Goal: Information Seeking & Learning: Learn about a topic

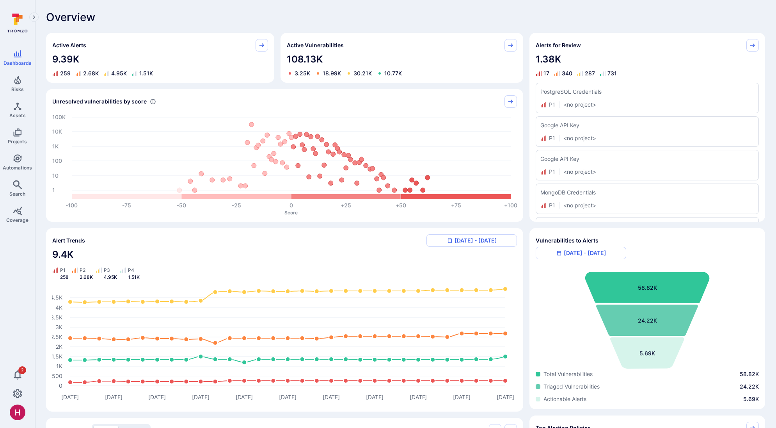
click at [241, 21] on div "Overview" at bounding box center [405, 17] width 719 height 12
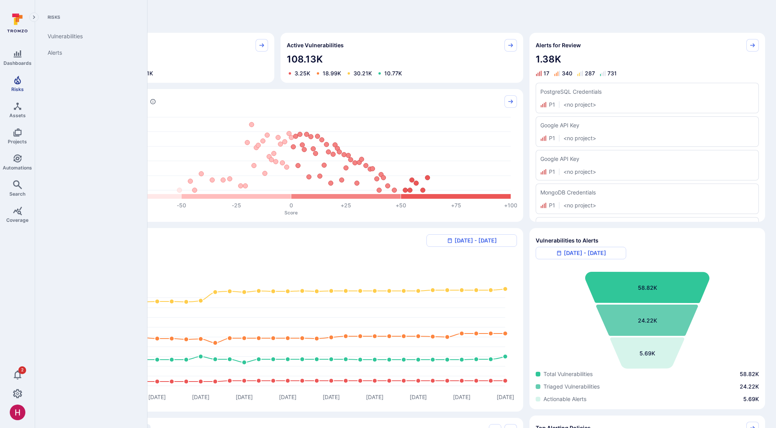
click at [18, 85] on link "Risks" at bounding box center [17, 83] width 35 height 23
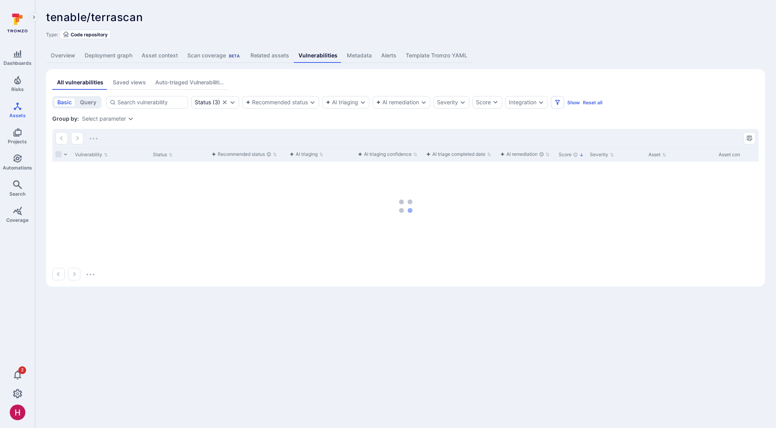
click at [178, 87] on button "Auto-triaged Vulnerabilities" at bounding box center [190, 82] width 78 height 14
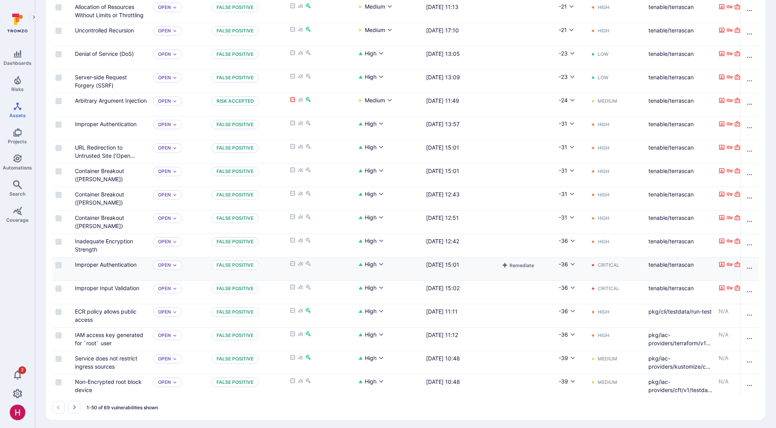
scroll to position [935, 0]
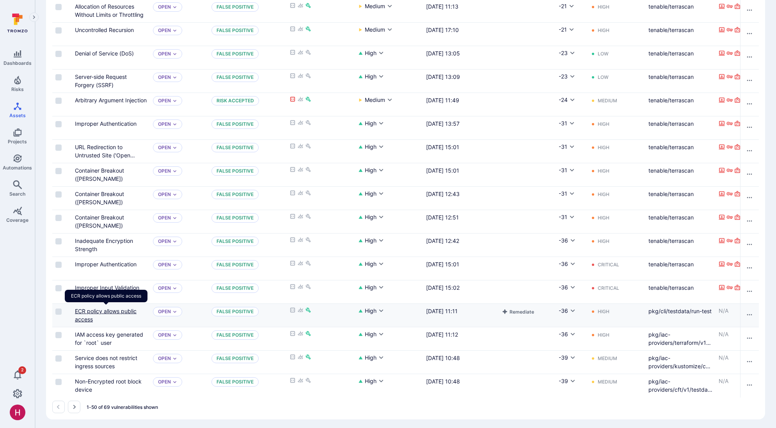
click at [126, 312] on link "ECR policy allows public access" at bounding box center [106, 314] width 62 height 15
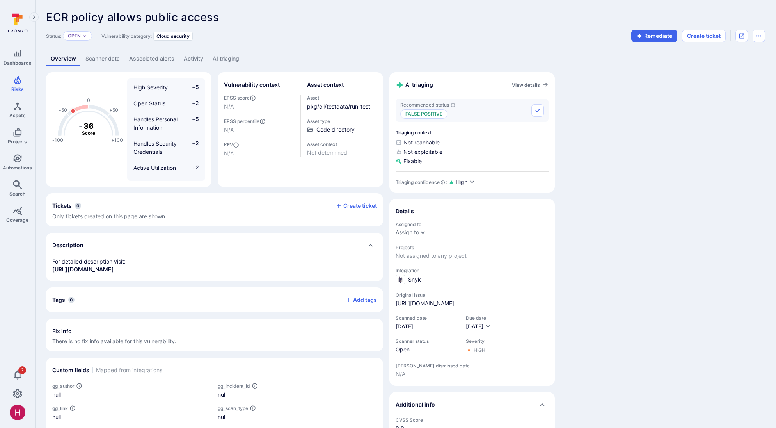
click at [236, 62] on link "AI triaging" at bounding box center [226, 58] width 36 height 14
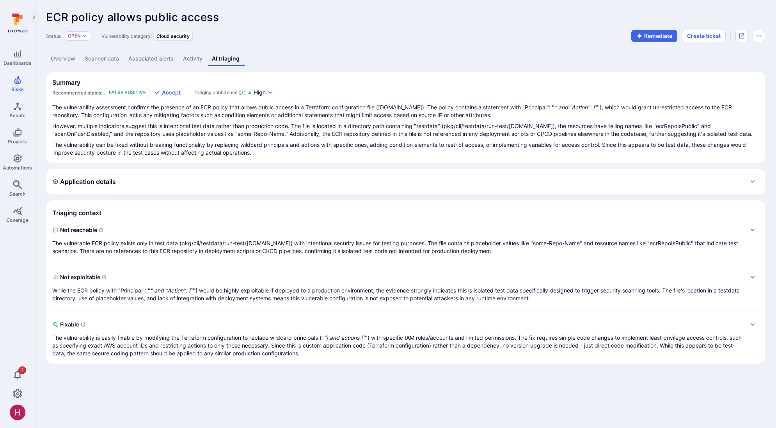
click at [64, 59] on link "Overview" at bounding box center [63, 58] width 34 height 14
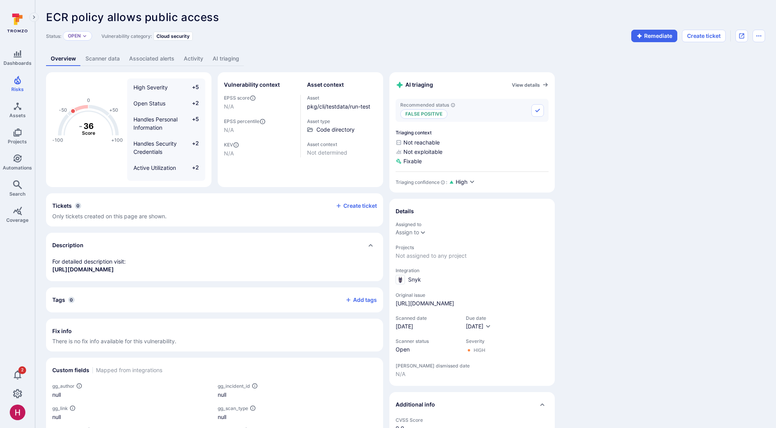
click at [593, 145] on div "-100 -50 0 +50 +100 - 36 Score High Severity +5 Open Status +2 Handles Personal…" at bounding box center [405, 313] width 719 height 483
click at [700, 127] on div "-100 -50 0 +50 +100 - 36 Score High Severity +5 Open Status +2 Handles Personal…" at bounding box center [405, 313] width 719 height 483
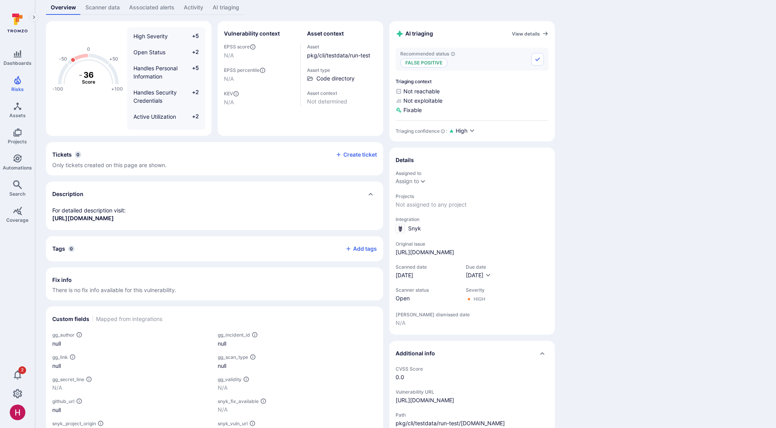
scroll to position [146, 0]
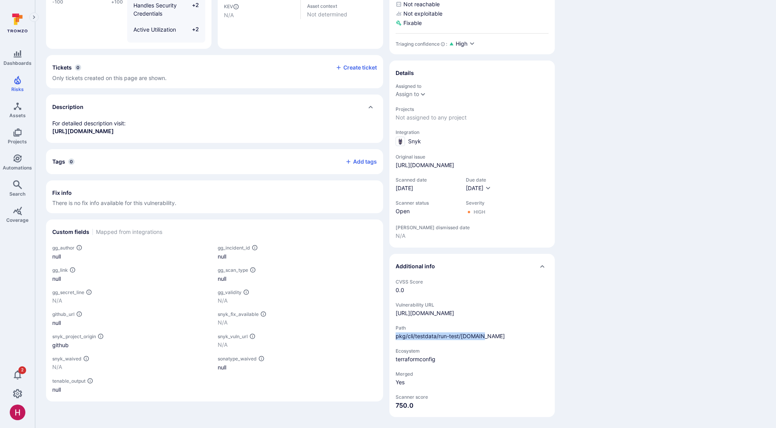
drag, startPoint x: 492, startPoint y: 339, endPoint x: 379, endPoint y: 321, distance: 114.6
click at [396, 337] on span "pkg/cli/testdata/run-test/main.tf" at bounding box center [472, 336] width 153 height 8
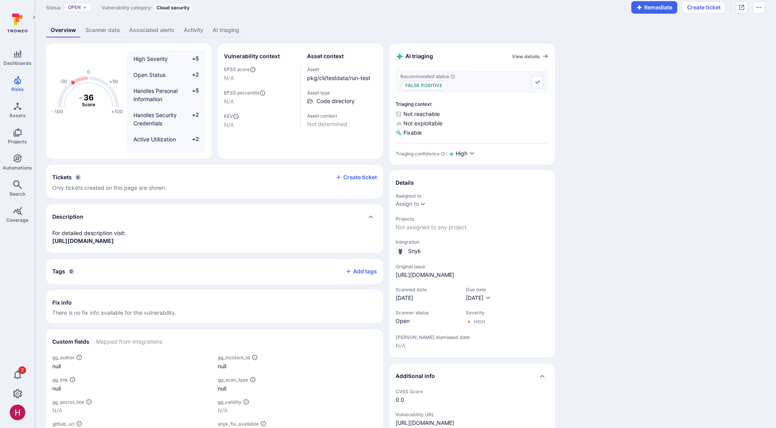
scroll to position [0, 0]
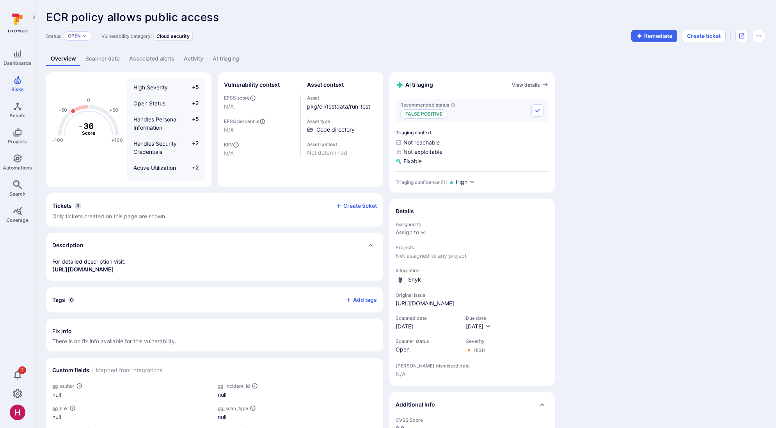
click at [220, 56] on link "AI triaging" at bounding box center [226, 58] width 36 height 14
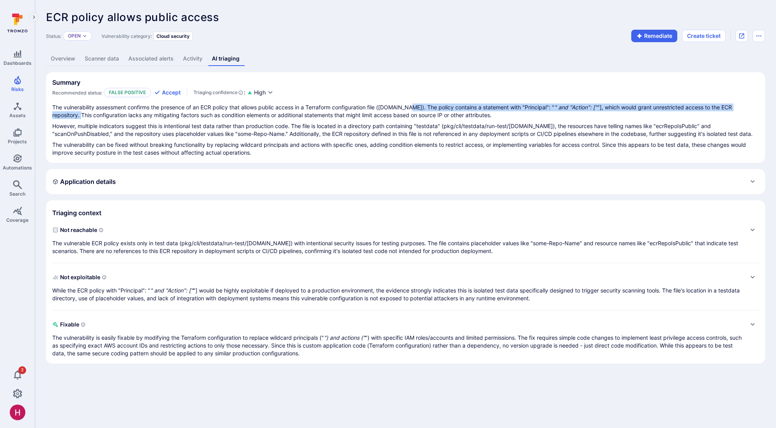
drag, startPoint x: 405, startPoint y: 108, endPoint x: 744, endPoint y: 105, distance: 339.4
click at [744, 105] on p "The vulnerability assessment confirms the presence of an ECR policy that allows…" at bounding box center [405, 111] width 706 height 16
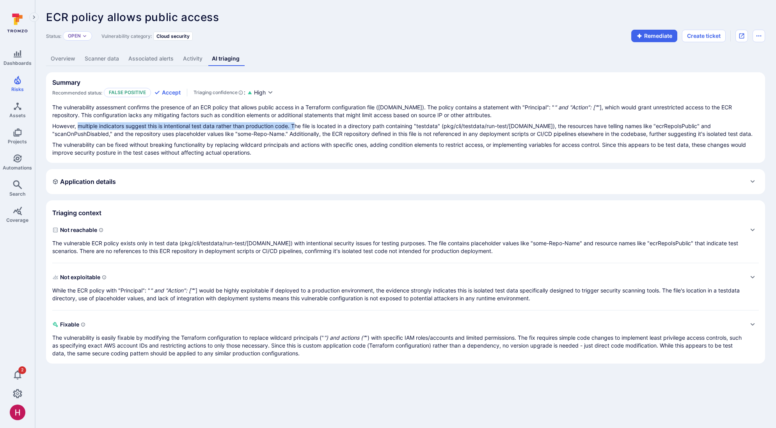
drag, startPoint x: 78, startPoint y: 125, endPoint x: 298, endPoint y: 125, distance: 219.6
click at [298, 125] on p "However, multiple indicators suggest this is intentional test data rather than …" at bounding box center [405, 130] width 706 height 16
click at [65, 58] on link "Overview" at bounding box center [63, 58] width 34 height 14
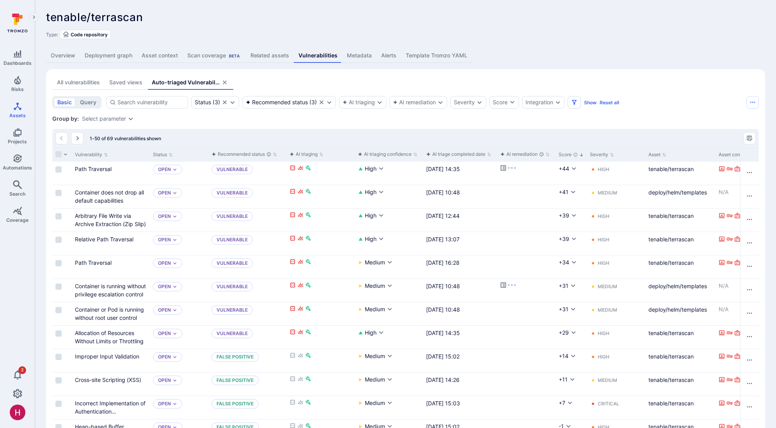
click at [62, 56] on link "Overview" at bounding box center [63, 55] width 34 height 14
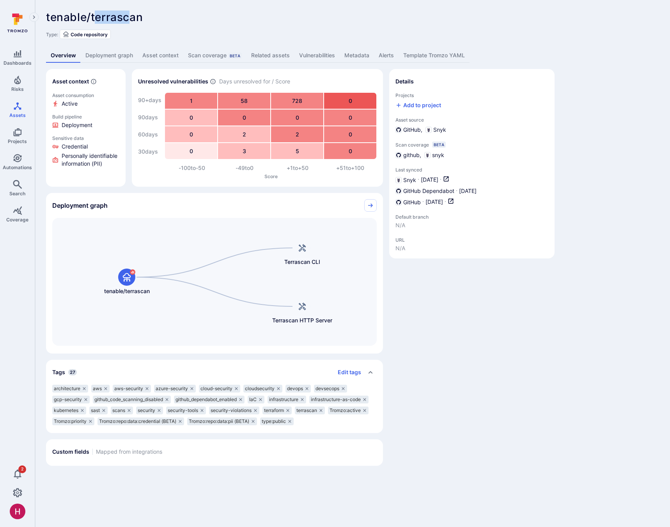
drag, startPoint x: 101, startPoint y: 12, endPoint x: 130, endPoint y: 15, distance: 29.0
click at [130, 15] on span "tenable/terrascan" at bounding box center [94, 17] width 97 height 13
click at [319, 55] on link "Vulnerabilities" at bounding box center [317, 55] width 45 height 14
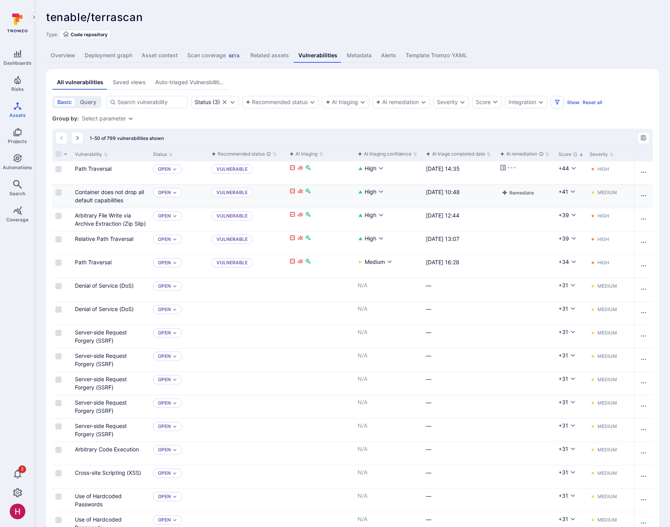
scroll to position [2, 0]
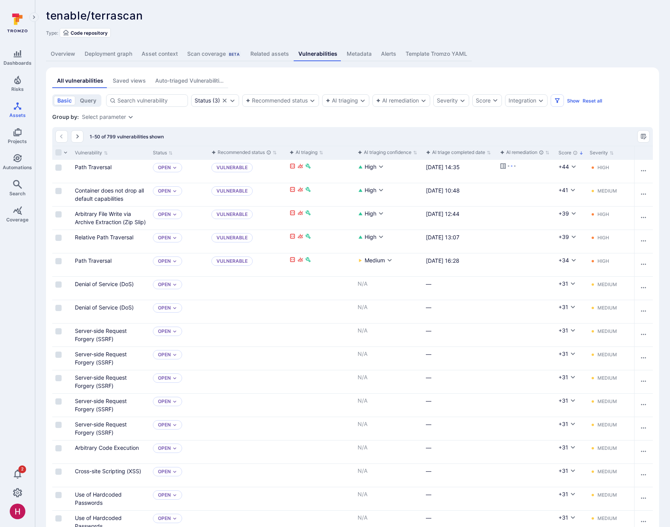
click at [198, 79] on div "Auto-triaged Vulnerabilities" at bounding box center [189, 81] width 68 height 8
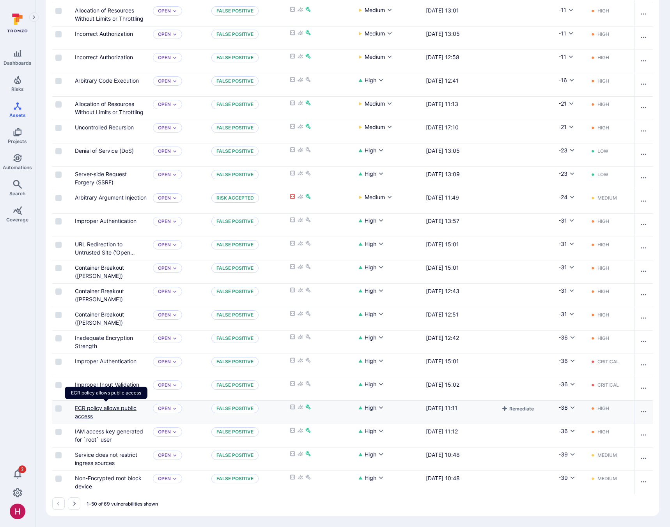
click at [121, 408] on link "ECR policy allows public access" at bounding box center [106, 412] width 62 height 15
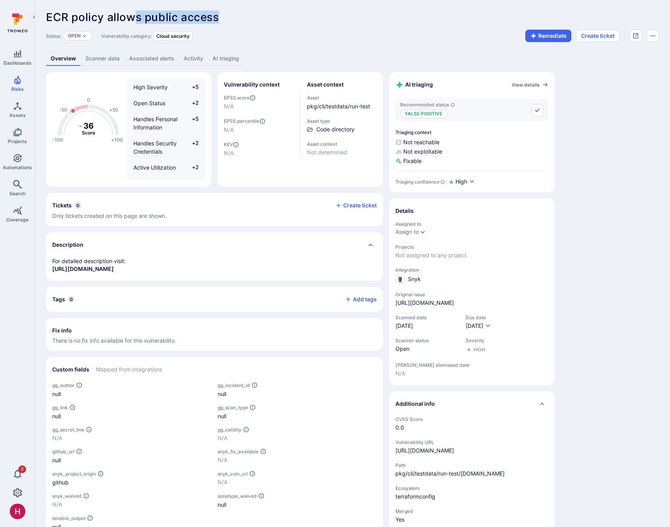
drag, startPoint x: 133, startPoint y: 21, endPoint x: 220, endPoint y: 22, distance: 87.0
click at [220, 22] on div "ECR policy allows public access ... Show more" at bounding box center [297, 17] width 502 height 12
drag, startPoint x: 221, startPoint y: 22, endPoint x: 245, endPoint y: 28, distance: 24.5
click at [221, 22] on div "ECR policy allows public access ... Show more" at bounding box center [297, 17] width 502 height 12
click at [232, 62] on link "AI triaging" at bounding box center [226, 58] width 36 height 14
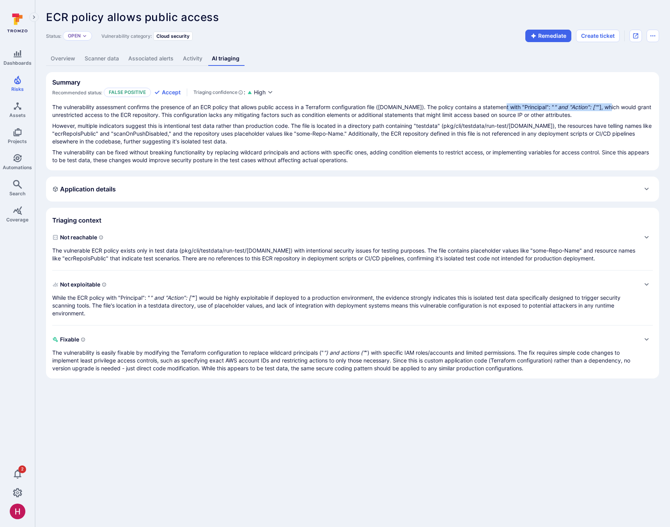
drag, startPoint x: 501, startPoint y: 107, endPoint x: 589, endPoint y: 109, distance: 88.2
click at [589, 109] on p "The vulnerability assessment confirms the presence of an ECR policy that allows…" at bounding box center [352, 111] width 601 height 16
drag, startPoint x: 165, startPoint y: 125, endPoint x: 208, endPoint y: 128, distance: 43.4
click at [205, 129] on p "However, multiple indicators suggest this is intentional test data rather than …" at bounding box center [352, 133] width 601 height 23
drag, startPoint x: 165, startPoint y: 125, endPoint x: 291, endPoint y: 129, distance: 126.1
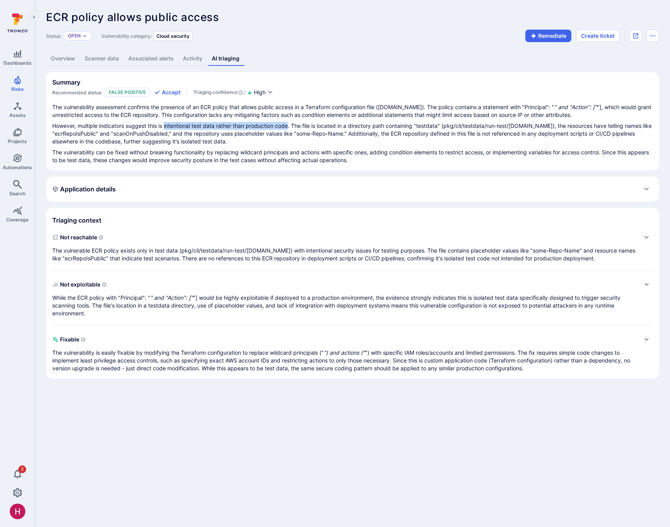
click at [291, 129] on p "However, multiple indicators suggest this is intentional test data rather than …" at bounding box center [352, 133] width 601 height 23
drag, startPoint x: 421, startPoint y: 126, endPoint x: 545, endPoint y: 123, distance: 123.7
click at [545, 123] on p "However, multiple indicators suggest this is intentional test data rather than …" at bounding box center [352, 133] width 601 height 23
drag, startPoint x: 56, startPoint y: 134, endPoint x: 196, endPoint y: 137, distance: 140.5
click at [194, 137] on p "However, multiple indicators suggest this is intentional test data rather than …" at bounding box center [352, 133] width 601 height 23
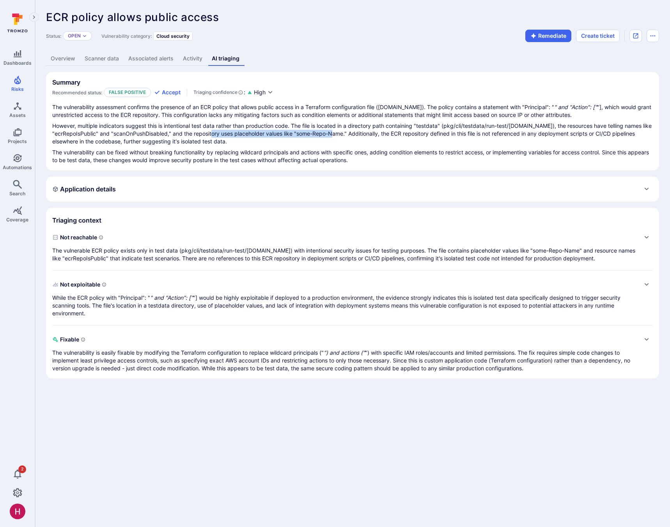
drag, startPoint x: 240, startPoint y: 137, endPoint x: 350, endPoint y: 136, distance: 110.4
click at [350, 136] on p "However, multiple indicators suggest this is intentional test data rather than …" at bounding box center [352, 133] width 601 height 23
click at [235, 134] on p "However, multiple indicators suggest this is intentional test data rather than …" at bounding box center [352, 133] width 601 height 23
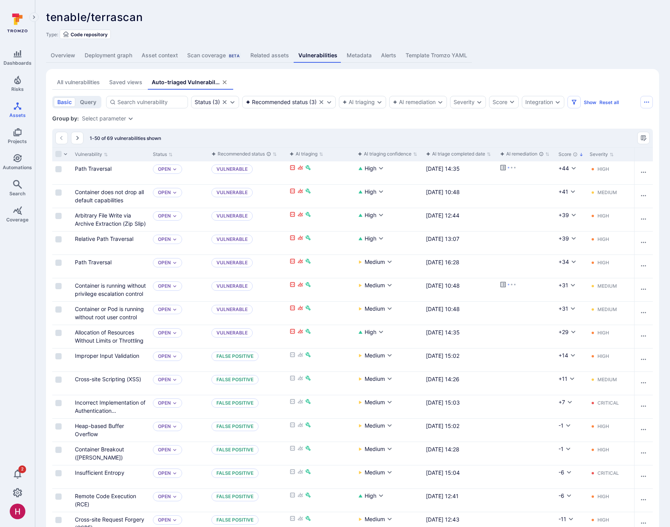
click at [62, 57] on link "Overview" at bounding box center [63, 55] width 34 height 14
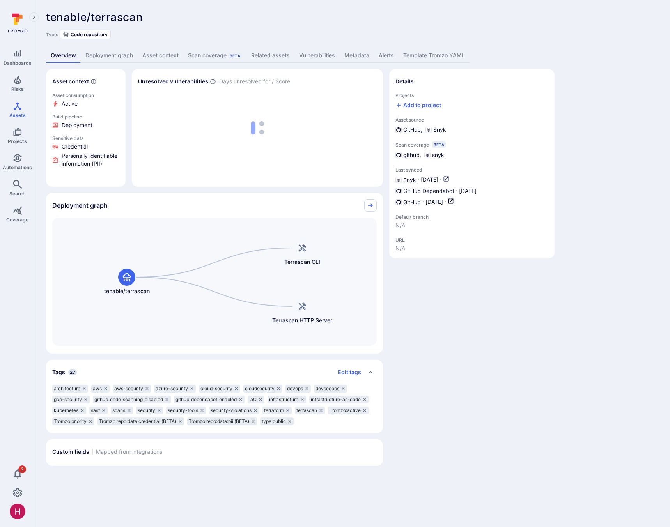
click at [70, 55] on link "Overview" at bounding box center [63, 55] width 35 height 14
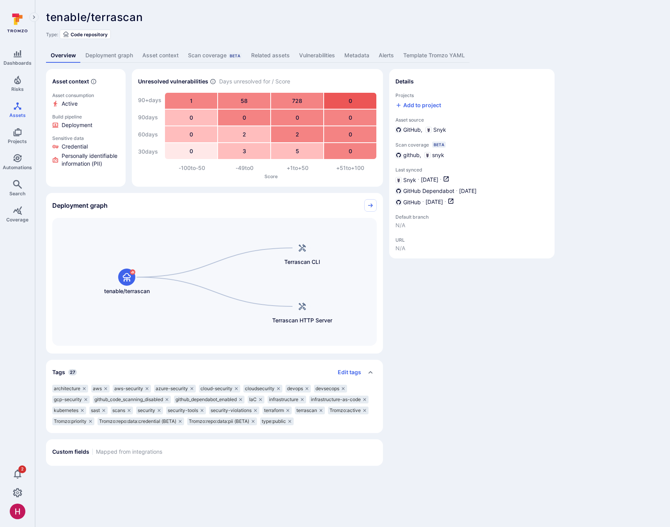
click at [465, 296] on div "Details Projects Add to project Asset source GitHub Snyk Scan coverage Beta git…" at bounding box center [471, 267] width 165 height 397
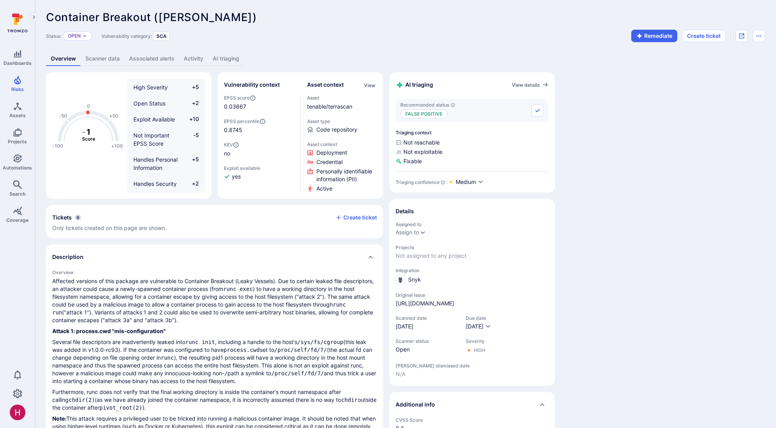
click at [230, 58] on link "AI triaging" at bounding box center [226, 58] width 36 height 14
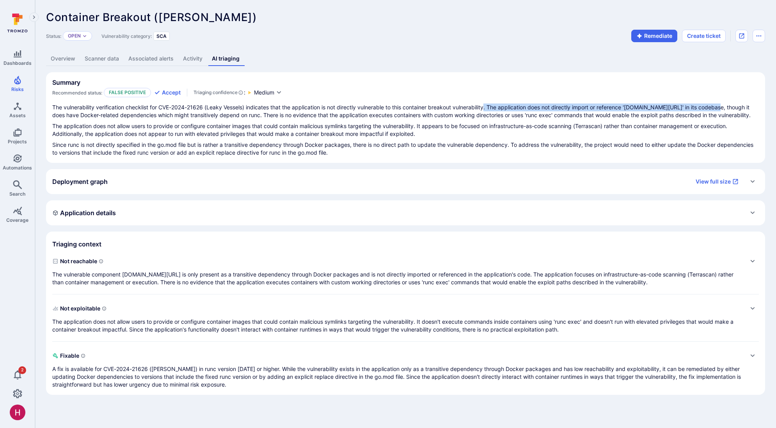
drag, startPoint x: 489, startPoint y: 106, endPoint x: 720, endPoint y: 107, distance: 231.3
click at [720, 107] on p "The vulnerability verification checklist for CVE-2024-21626 (Leaky Vessels) ind…" at bounding box center [405, 111] width 706 height 16
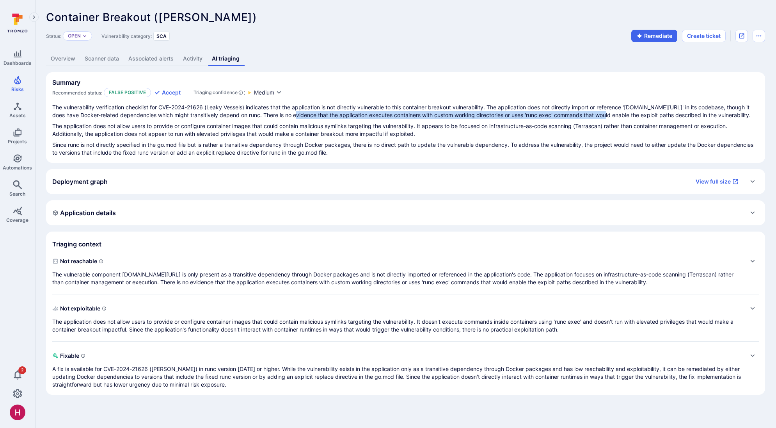
drag, startPoint x: 327, startPoint y: 115, endPoint x: 602, endPoint y: 114, distance: 274.2
click at [602, 114] on p "The vulnerability verification checklist for CVE-2024-21626 (Leaky Vessels) ind…" at bounding box center [405, 111] width 706 height 16
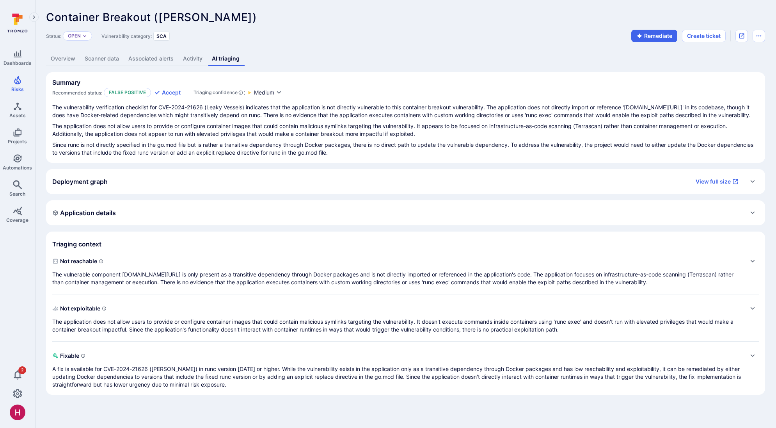
drag, startPoint x: 424, startPoint y: 114, endPoint x: 461, endPoint y: 112, distance: 36.7
click at [466, 114] on p "The vulnerability verification checklist for CVE-2024-21626 (Leaky Vessels) ind…" at bounding box center [405, 111] width 706 height 16
drag, startPoint x: 428, startPoint y: 112, endPoint x: 570, endPoint y: 113, distance: 141.6
click at [572, 113] on p "The vulnerability verification checklist for CVE-2024-21626 (Leaky Vessels) ind…" at bounding box center [405, 111] width 706 height 16
drag, startPoint x: 512, startPoint y: 114, endPoint x: 657, endPoint y: 121, distance: 145.7
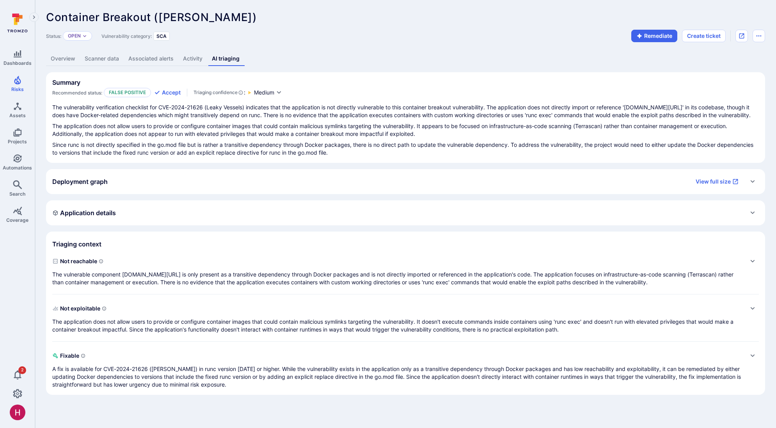
click at [657, 119] on p "The vulnerability verification checklist for CVE-2024-21626 (Leaky Vessels) ind…" at bounding box center [405, 111] width 706 height 16
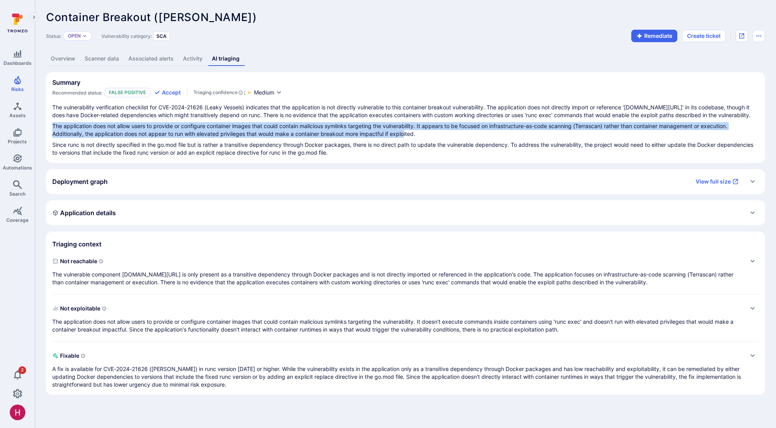
drag, startPoint x: 162, startPoint y: 130, endPoint x: 405, endPoint y: 142, distance: 242.9
click at [405, 138] on p "The application does not allow users to provide or configure container images t…" at bounding box center [405, 130] width 706 height 16
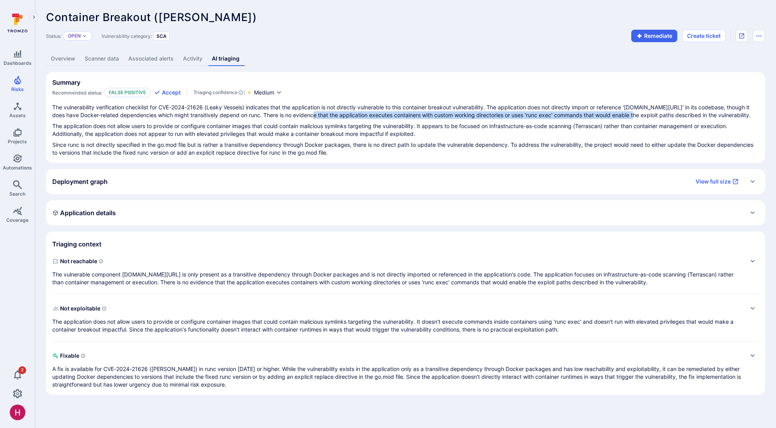
drag, startPoint x: 322, startPoint y: 116, endPoint x: 631, endPoint y: 118, distance: 308.9
click at [631, 118] on p "The vulnerability verification checklist for CVE-2024-21626 (Leaky Vessels) ind…" at bounding box center [405, 111] width 706 height 16
click at [71, 55] on link "Overview" at bounding box center [63, 58] width 34 height 14
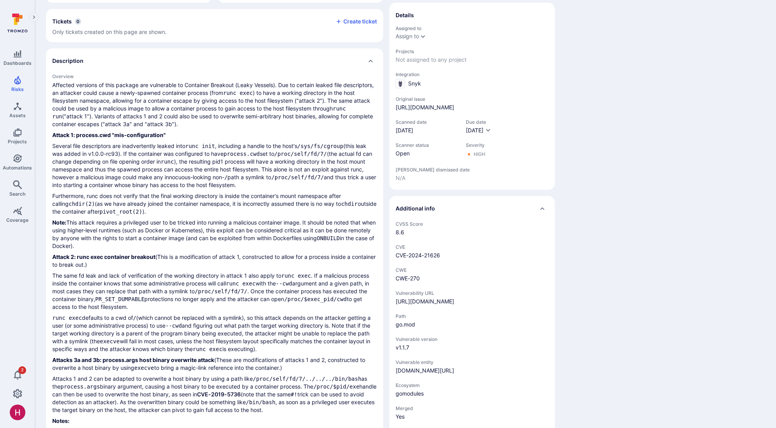
scroll to position [190, 0]
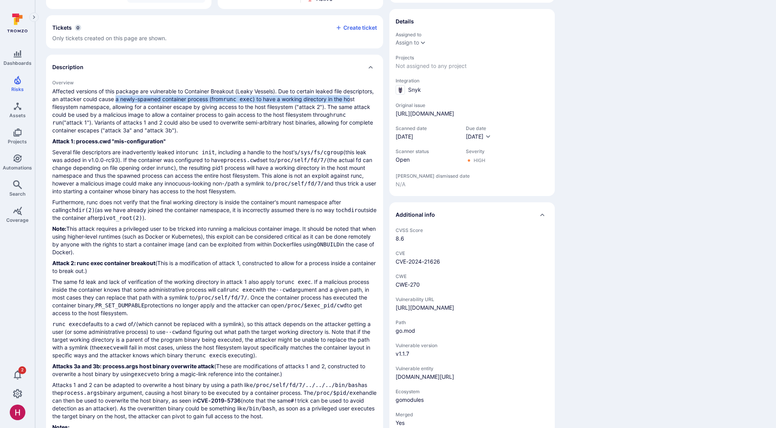
drag, startPoint x: 116, startPoint y: 102, endPoint x: 354, endPoint y: 101, distance: 238.0
click at [354, 101] on p "Affected versions of this package are vulnerable to Container Breakout (Leaky V…" at bounding box center [214, 110] width 325 height 47
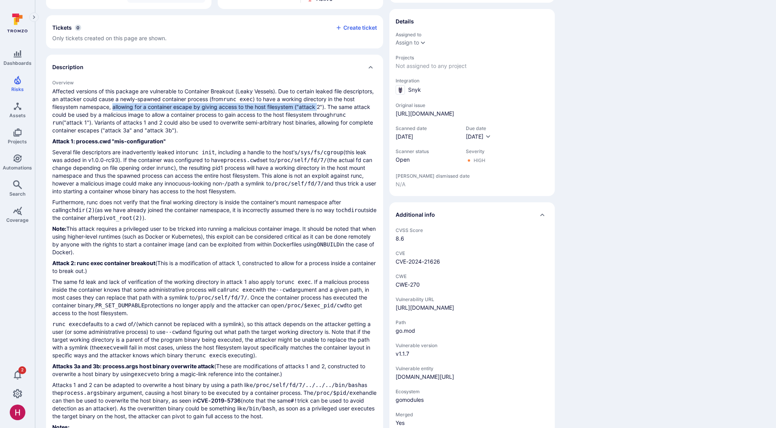
drag, startPoint x: 115, startPoint y: 107, endPoint x: 320, endPoint y: 109, distance: 204.4
click at [320, 109] on p "Affected versions of this package are vulnerable to Container Breakout (Leaky V…" at bounding box center [214, 110] width 325 height 47
click at [320, 110] on p "Affected versions of this package are vulnerable to Container Breakout (Leaky V…" at bounding box center [214, 110] width 325 height 47
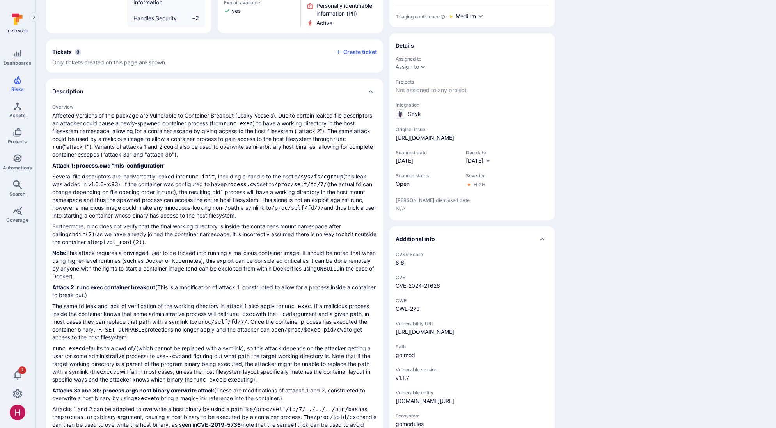
scroll to position [0, 0]
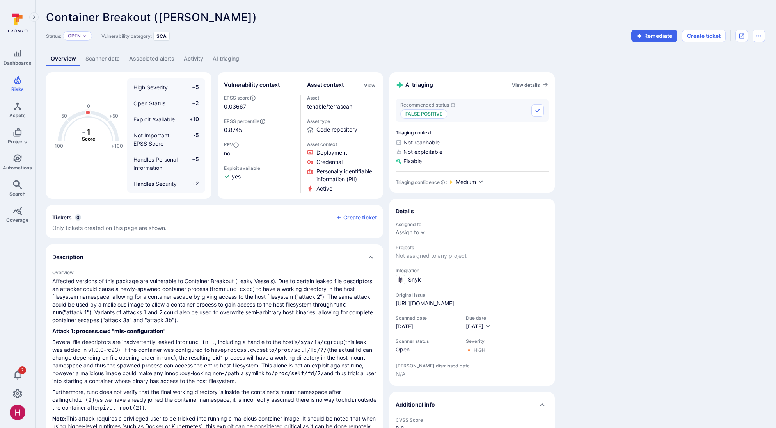
click at [236, 55] on link "AI triaging" at bounding box center [226, 58] width 36 height 14
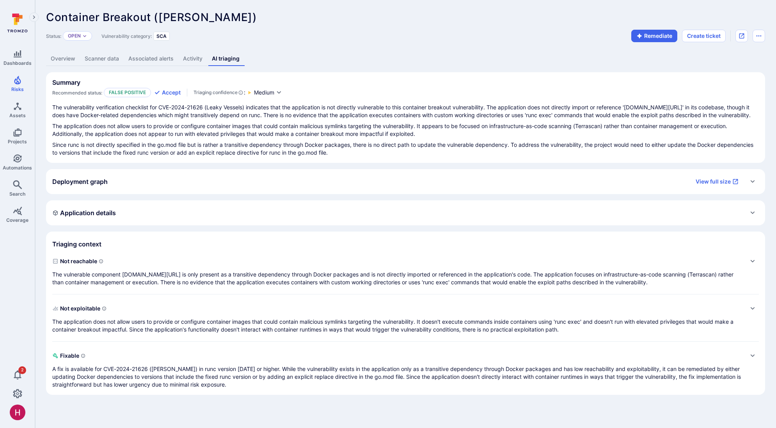
click at [70, 60] on link "Overview" at bounding box center [63, 58] width 34 height 14
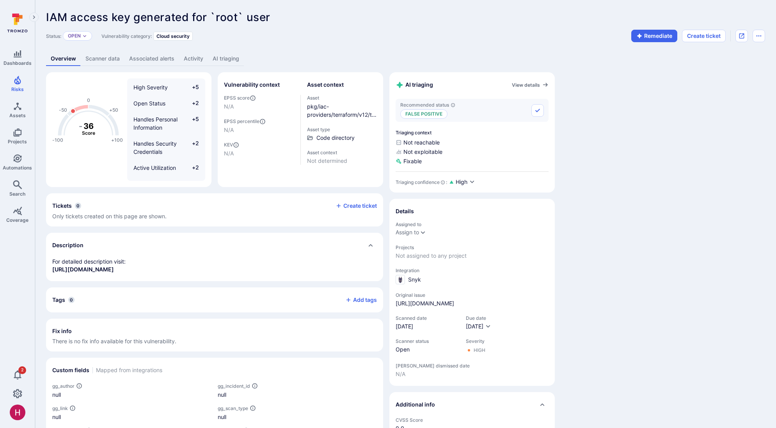
click at [219, 55] on link "AI triaging" at bounding box center [226, 58] width 36 height 14
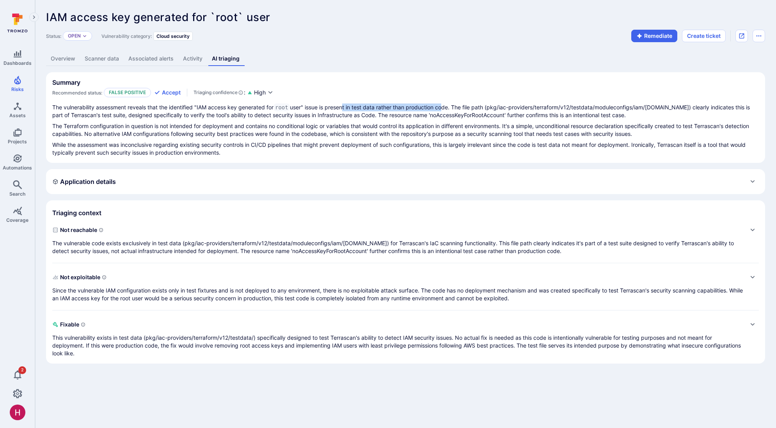
drag, startPoint x: 355, startPoint y: 106, endPoint x: 444, endPoint y: 105, distance: 88.9
click at [444, 105] on p "The vulnerability assessment reveals that the identified "IAM access key genera…" at bounding box center [405, 111] width 706 height 16
drag, startPoint x: 444, startPoint y: 105, endPoint x: 270, endPoint y: 114, distance: 174.2
click at [444, 105] on p "The vulnerability assessment reveals that the identified "IAM access key genera…" at bounding box center [405, 111] width 706 height 16
drag, startPoint x: 120, startPoint y: 108, endPoint x: 466, endPoint y: 109, distance: 346.4
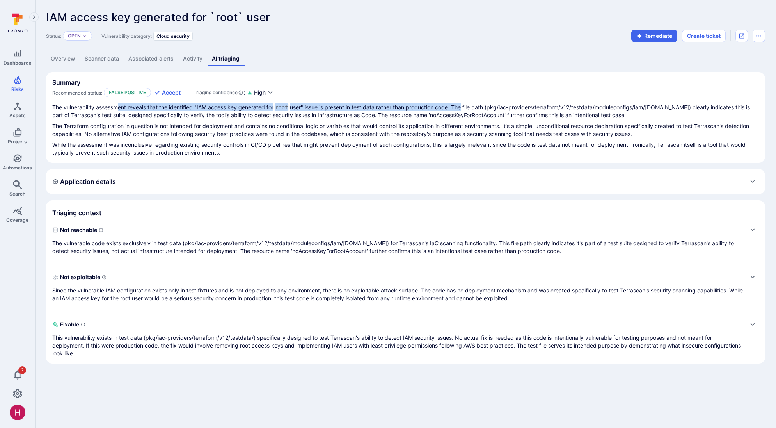
click at [466, 109] on p "The vulnerability assessment reveals that the identified "IAM access key genera…" at bounding box center [405, 111] width 706 height 16
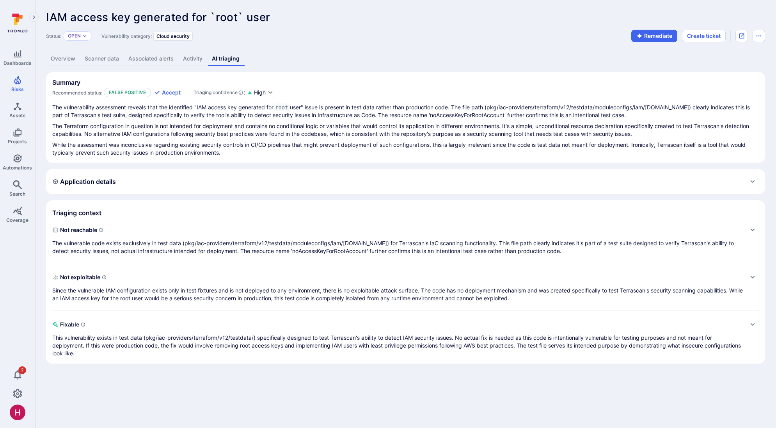
click at [472, 117] on p "The vulnerability assessment reveals that the identified "IAM access key genera…" at bounding box center [405, 111] width 706 height 16
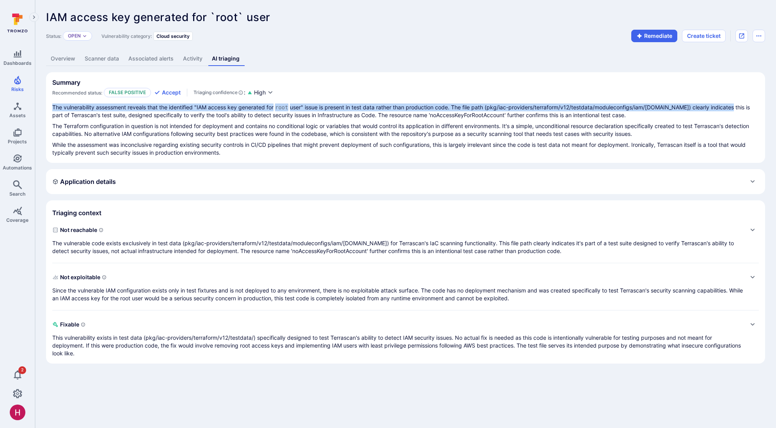
drag, startPoint x: 543, startPoint y: 102, endPoint x: 726, endPoint y: 108, distance: 183.4
click at [726, 108] on section "Summary Recommended status: False positive Accept Triaging confidence : High Th…" at bounding box center [405, 117] width 719 height 90
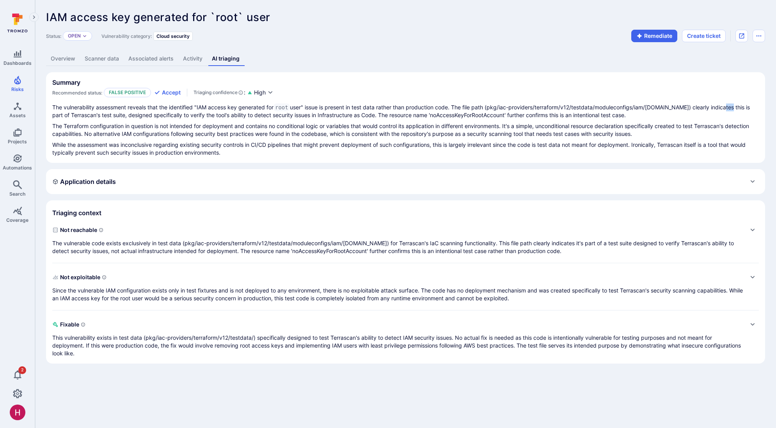
click at [715, 107] on p "The vulnerability assessment reveals that the identified "IAM access key genera…" at bounding box center [405, 111] width 706 height 16
drag, startPoint x: 112, startPoint y: 114, endPoint x: 416, endPoint y: 115, distance: 303.9
click at [416, 115] on p "The vulnerability assessment reveals that the identified "IAM access key genera…" at bounding box center [405, 111] width 706 height 16
drag, startPoint x: 416, startPoint y: 115, endPoint x: 411, endPoint y: 112, distance: 6.0
click at [416, 115] on p "The vulnerability assessment reveals that the identified "IAM access key genera…" at bounding box center [405, 111] width 706 height 16
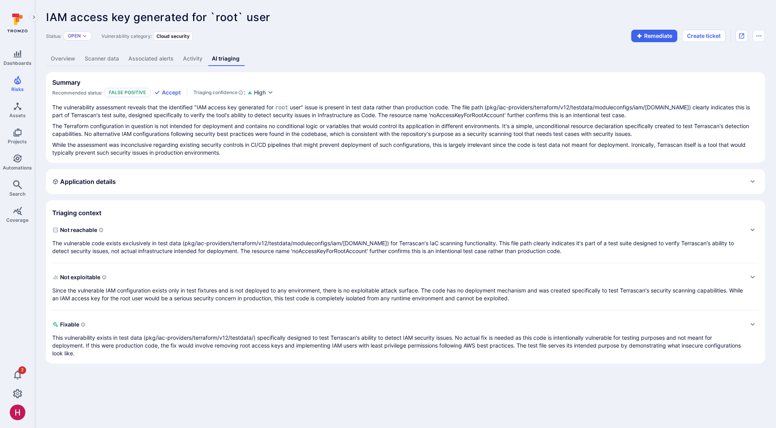
click at [70, 57] on link "Overview" at bounding box center [63, 58] width 34 height 14
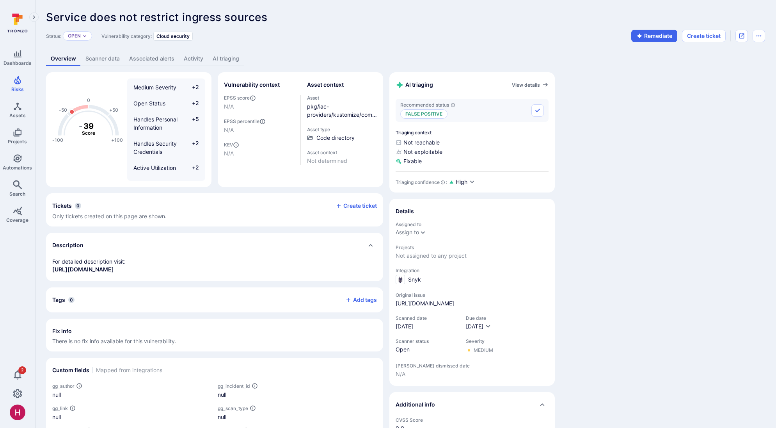
click at [223, 58] on link "AI triaging" at bounding box center [226, 58] width 36 height 14
click at [237, 55] on link "AI triaging" at bounding box center [226, 58] width 36 height 14
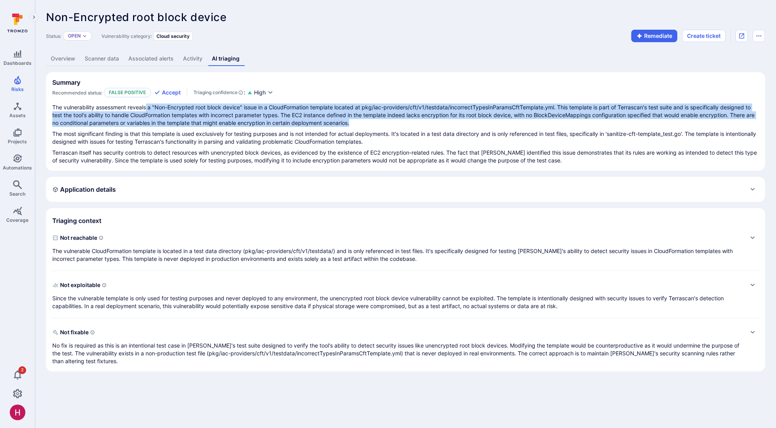
drag, startPoint x: 157, startPoint y: 108, endPoint x: 618, endPoint y: 123, distance: 461.3
click at [618, 123] on p "The vulnerability assessment reveals a "Non-Encrypted root block device" issue …" at bounding box center [405, 114] width 706 height 23
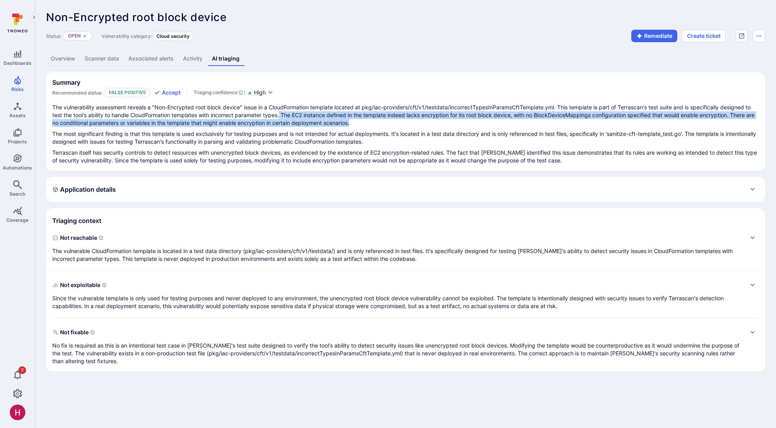
drag, startPoint x: 282, startPoint y: 112, endPoint x: 564, endPoint y: 120, distance: 282.2
click at [564, 120] on p "The vulnerability assessment reveals a "Non-Encrypted root block device" issue …" at bounding box center [405, 114] width 706 height 23
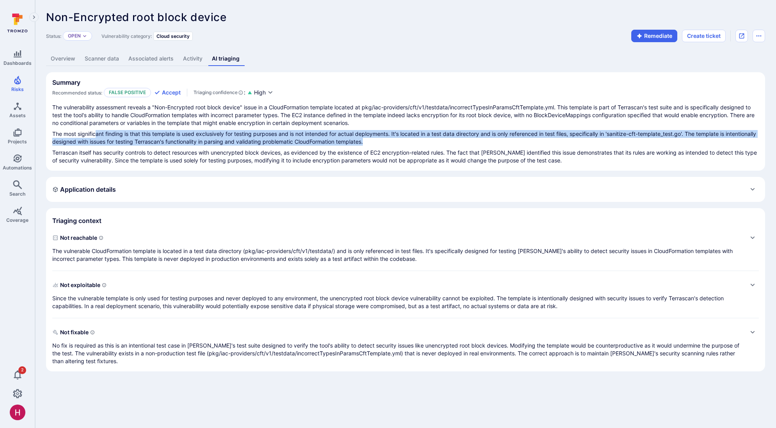
drag, startPoint x: 98, startPoint y: 135, endPoint x: 408, endPoint y: 139, distance: 310.1
click at [408, 139] on p "The most significant finding is that this template is used exclusively for test…" at bounding box center [405, 138] width 706 height 16
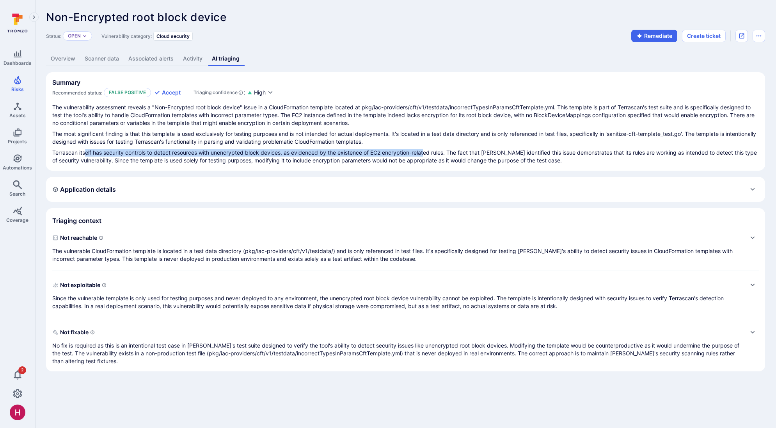
drag, startPoint x: 89, startPoint y: 152, endPoint x: 428, endPoint y: 154, distance: 338.6
click at [428, 154] on p "Terrascan itself has security controls to detect resources with unencrypted blo…" at bounding box center [405, 157] width 706 height 16
click at [428, 155] on p "Terrascan itself has security controls to detect resources with unencrypted blo…" at bounding box center [405, 157] width 706 height 16
